Goal: Check status: Check status

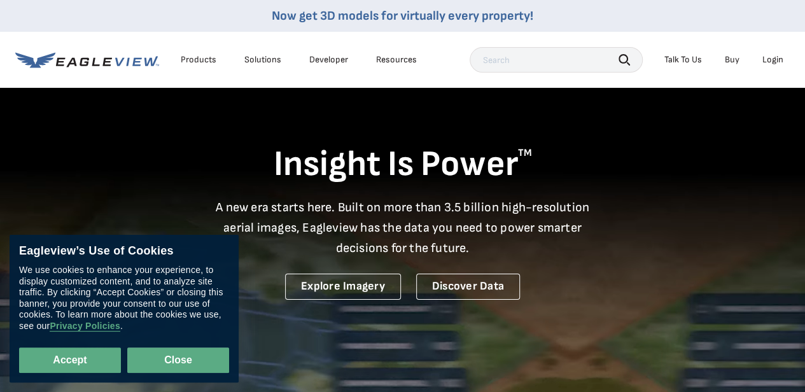
click at [143, 354] on button "Close" at bounding box center [178, 360] width 102 height 25
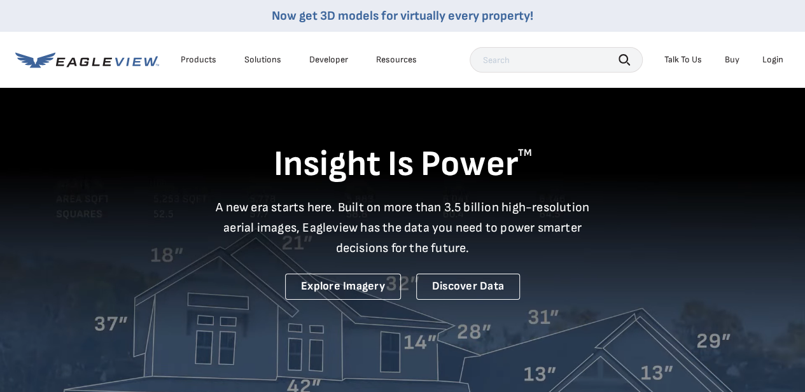
click at [773, 59] on div "Login" at bounding box center [773, 59] width 21 height 11
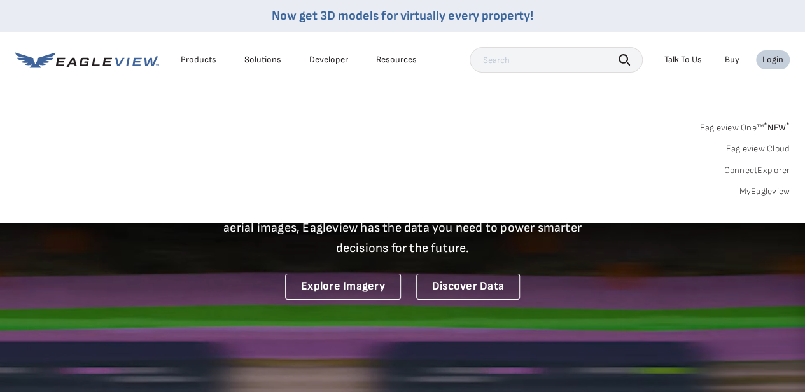
click at [747, 125] on link "Eagleview One™ * NEW *" at bounding box center [745, 125] width 90 height 15
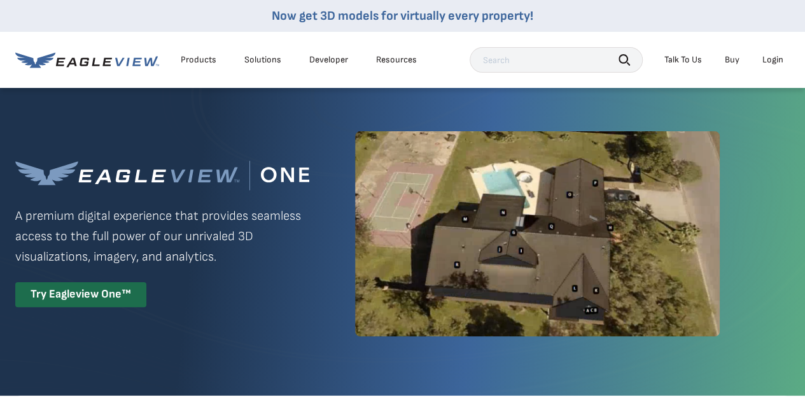
click at [768, 66] on li "Login" at bounding box center [773, 59] width 34 height 19
click at [768, 57] on div "Login" at bounding box center [773, 59] width 21 height 11
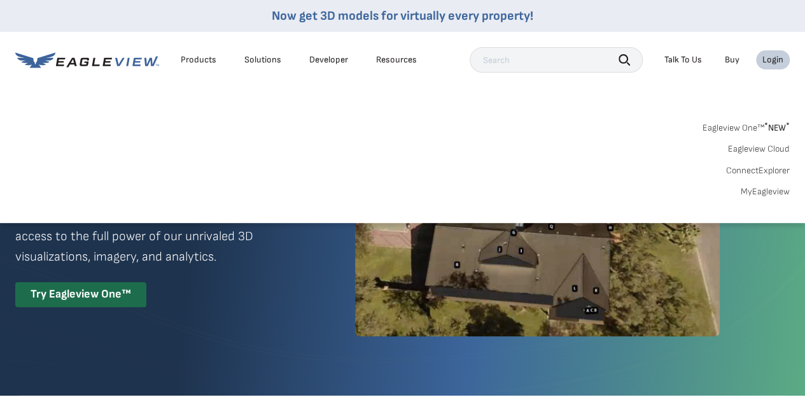
click at [759, 189] on link "MyEagleview" at bounding box center [765, 191] width 49 height 11
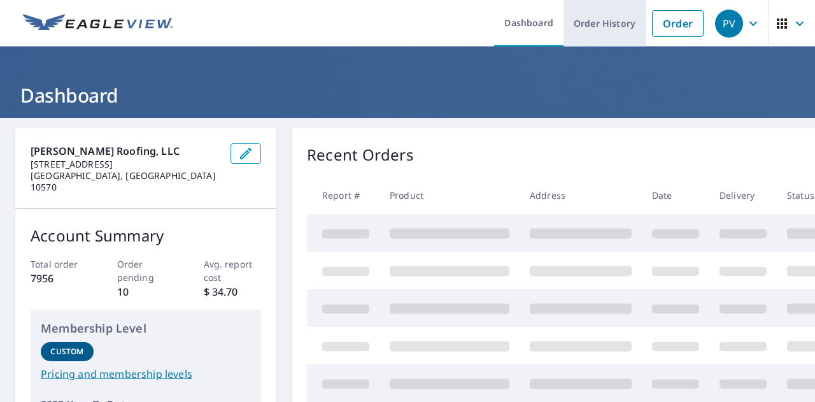
click at [589, 33] on link "Order History" at bounding box center [604, 23] width 82 height 46
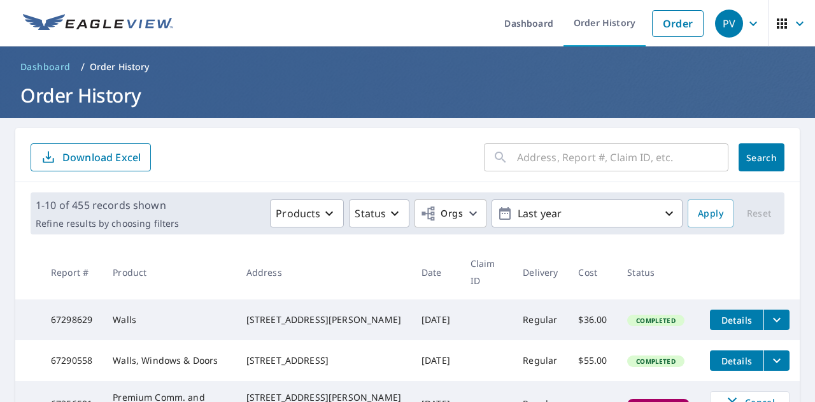
drag, startPoint x: 541, startPoint y: 138, endPoint x: 539, endPoint y: 146, distance: 9.1
click at [540, 143] on div "​ Search Download Excel" at bounding box center [407, 155] width 784 height 54
click at [538, 164] on input "text" at bounding box center [622, 157] width 211 height 36
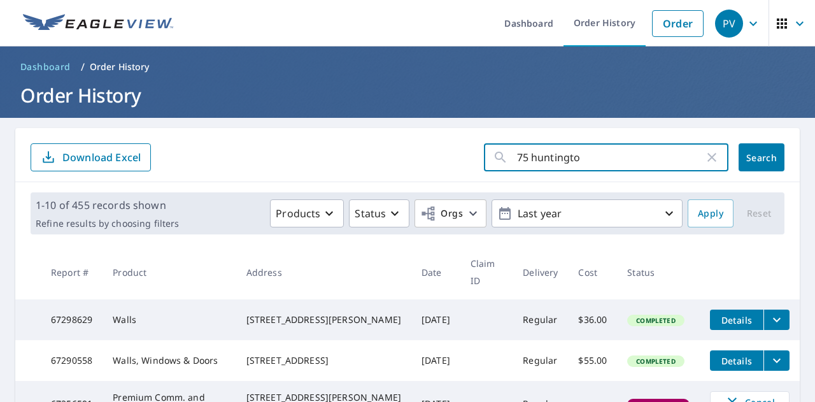
type input "75 huntington"
click button "Search" at bounding box center [761, 157] width 46 height 28
